Goal: Navigation & Orientation: Find specific page/section

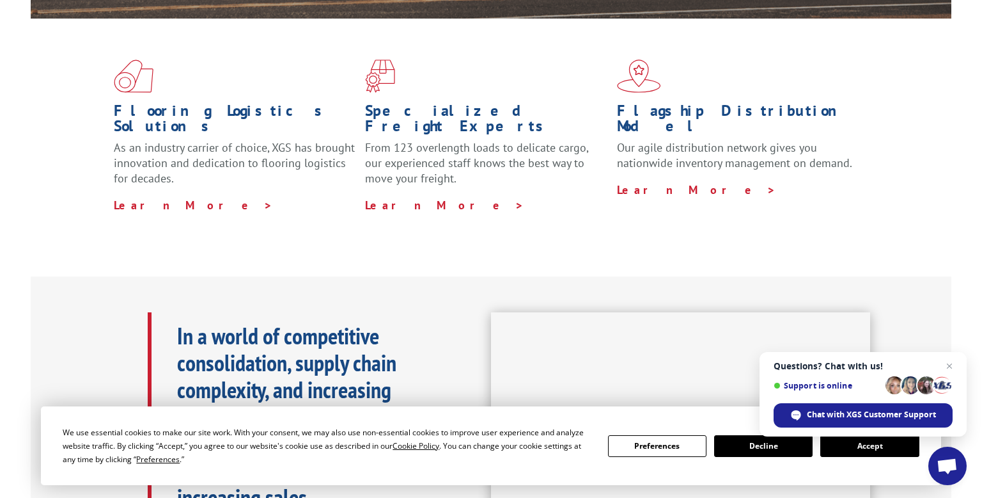
scroll to position [384, 0]
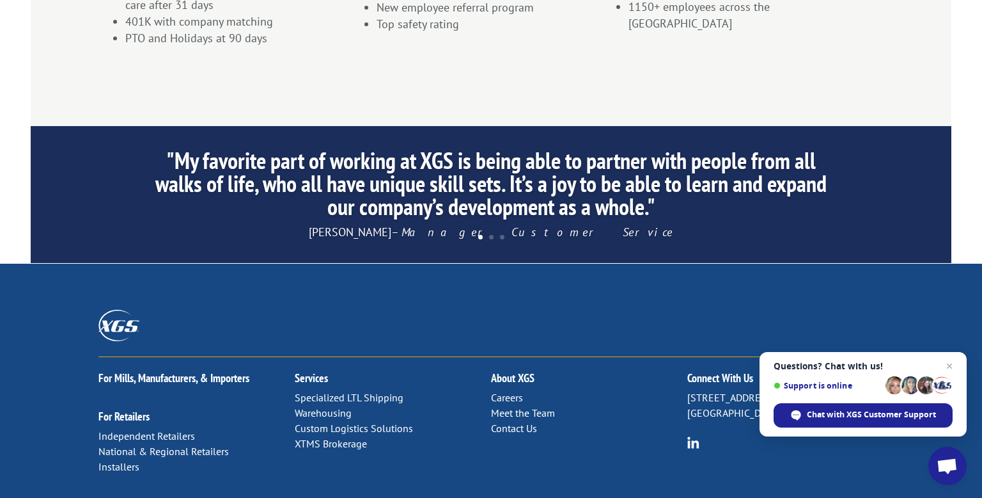
scroll to position [1177, 0]
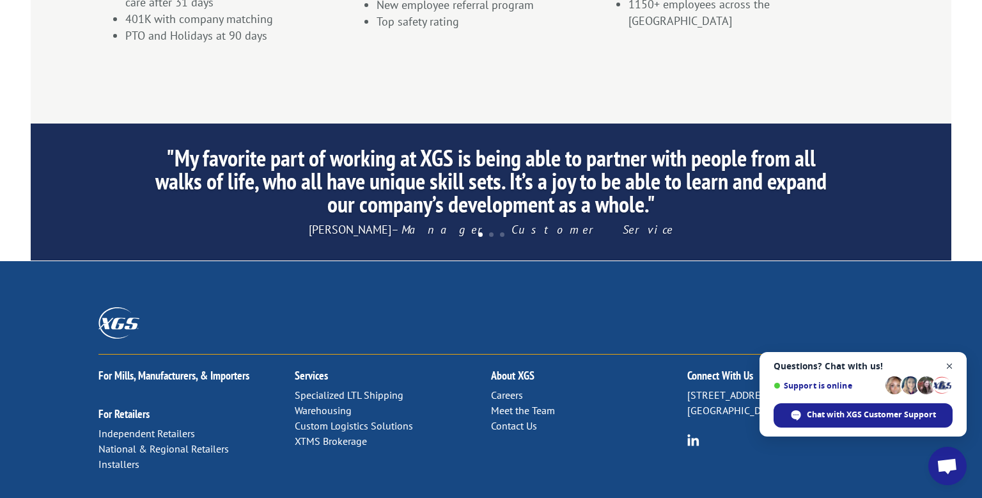
click at [950, 362] on span "Close chat" at bounding box center [950, 366] width 16 height 16
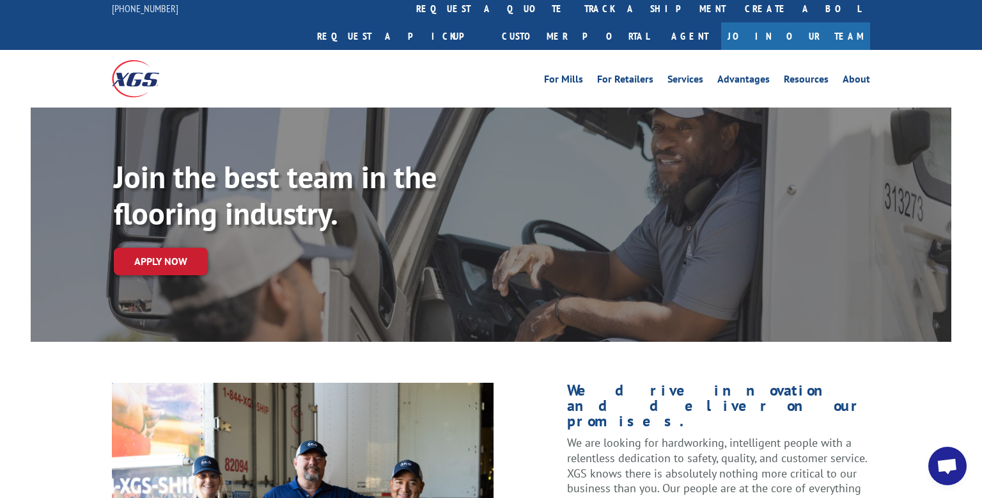
scroll to position [0, 0]
